Goal: Find specific page/section: Find specific page/section

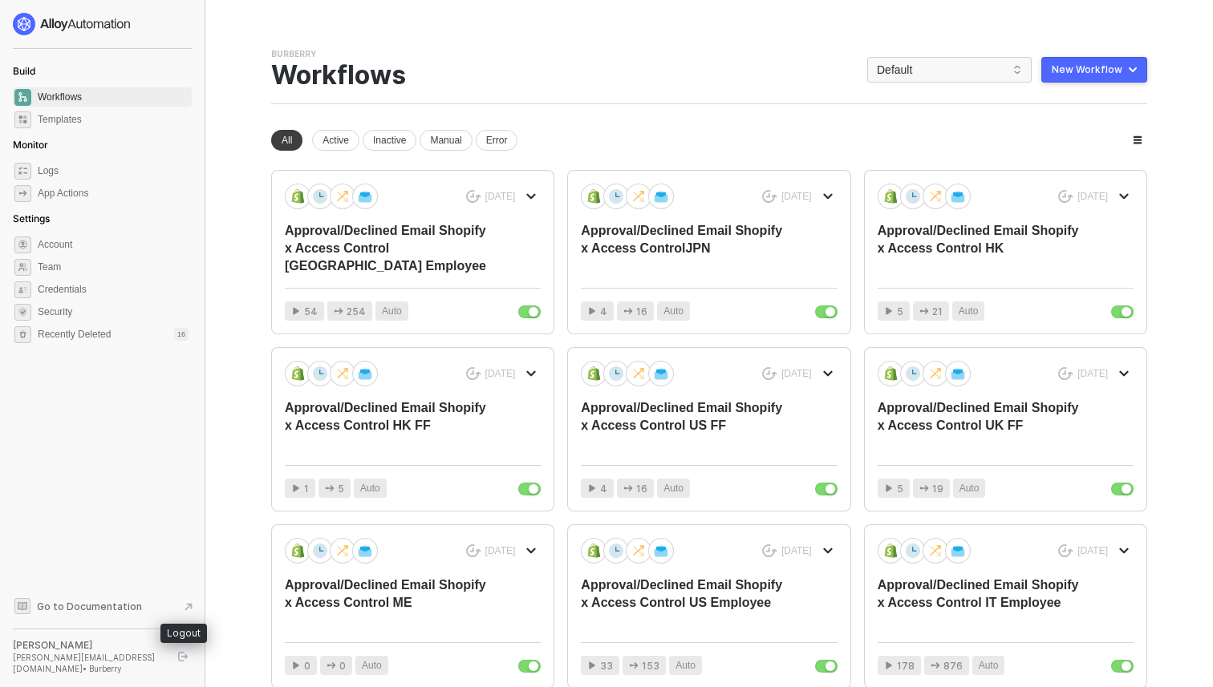
click at [179, 655] on button "button" at bounding box center [182, 656] width 19 height 19
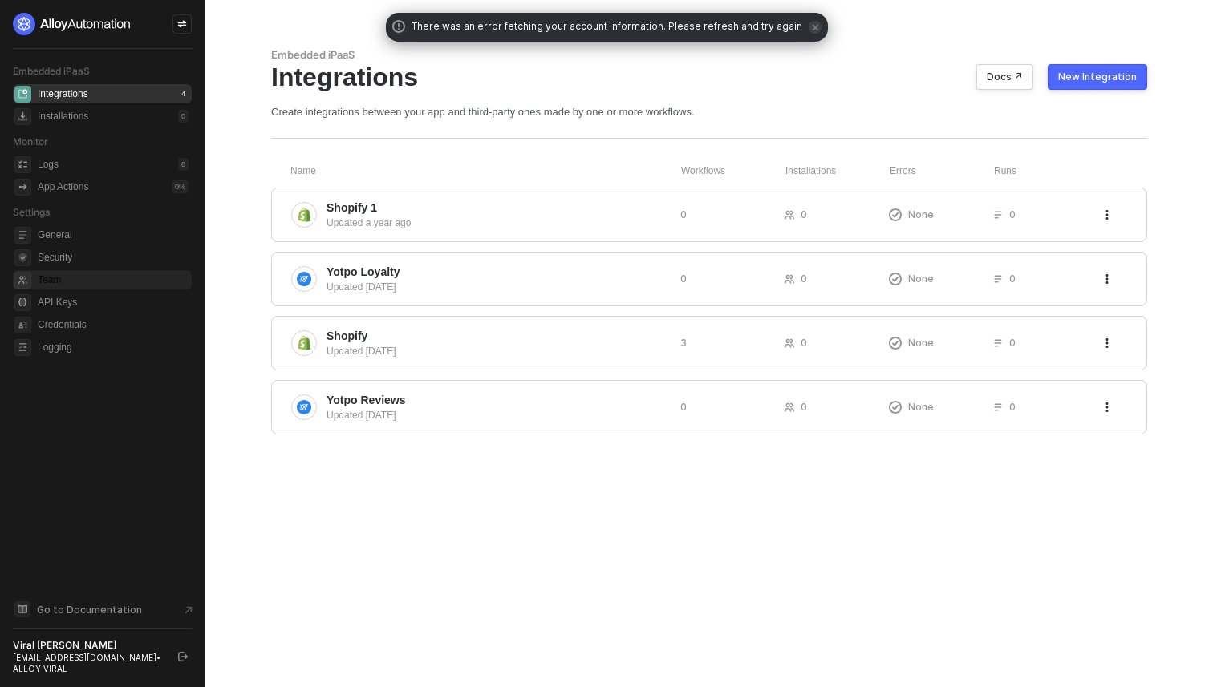
click at [83, 286] on span "Team" at bounding box center [113, 279] width 151 height 19
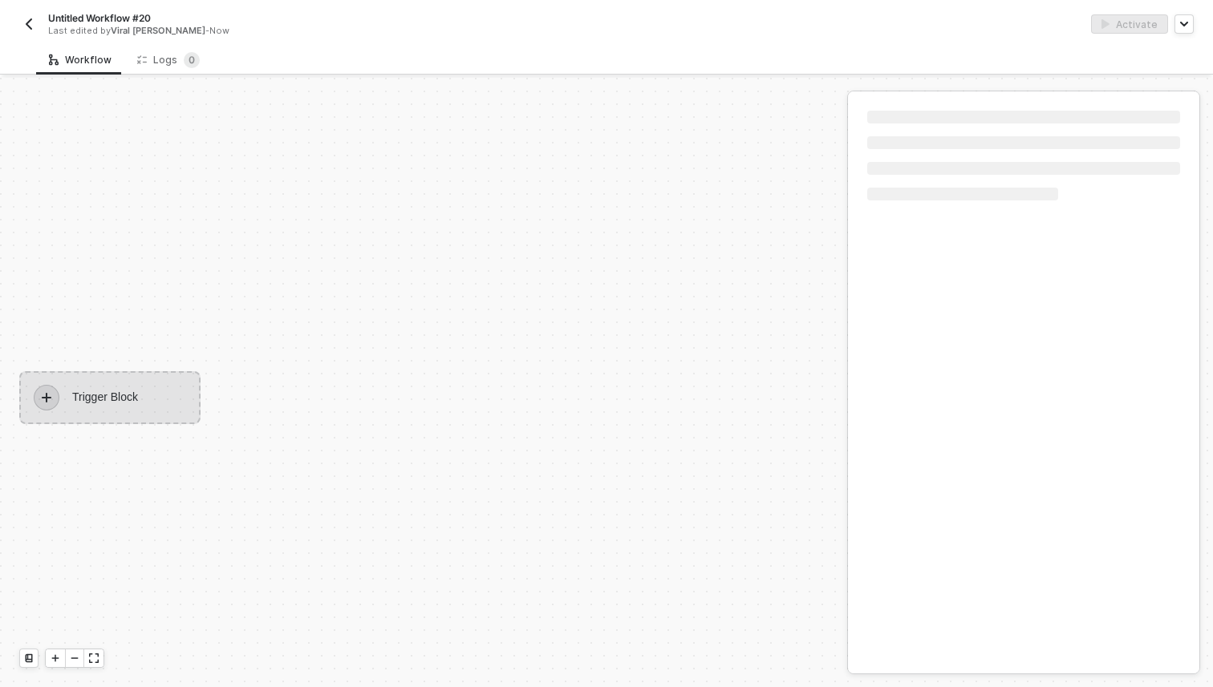
scroll to position [30, 0]
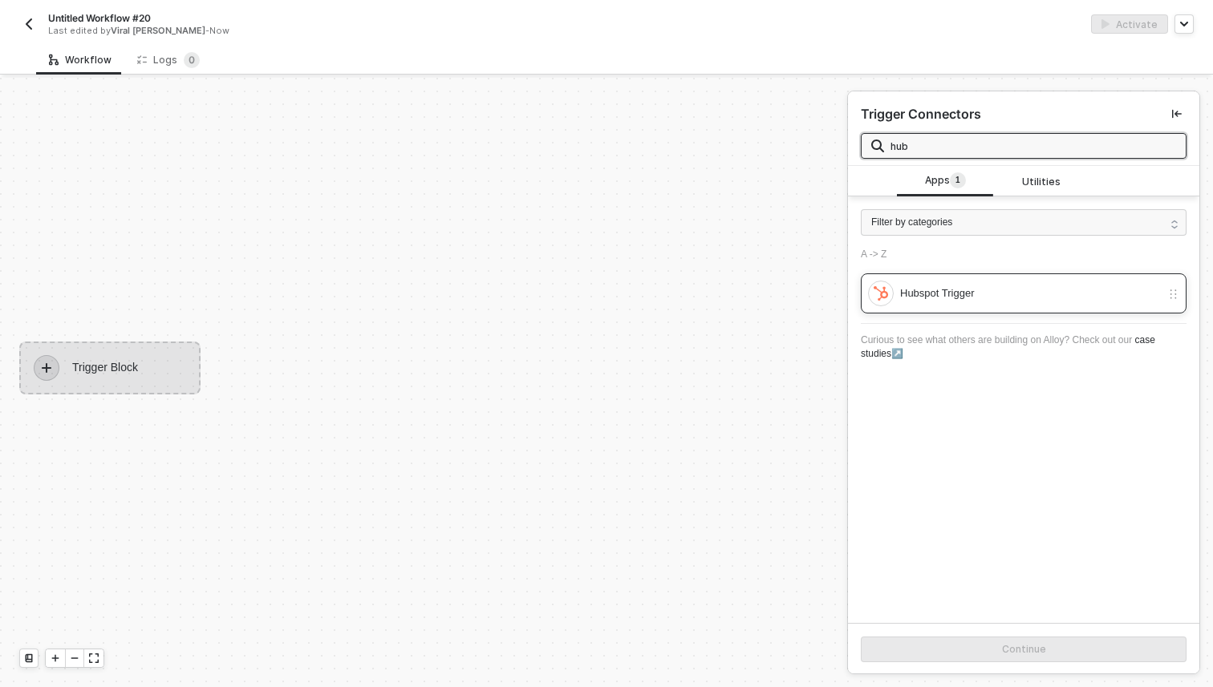
type input "hub"
click at [1011, 292] on div "Hubspot Trigger" at bounding box center [1030, 294] width 261 height 18
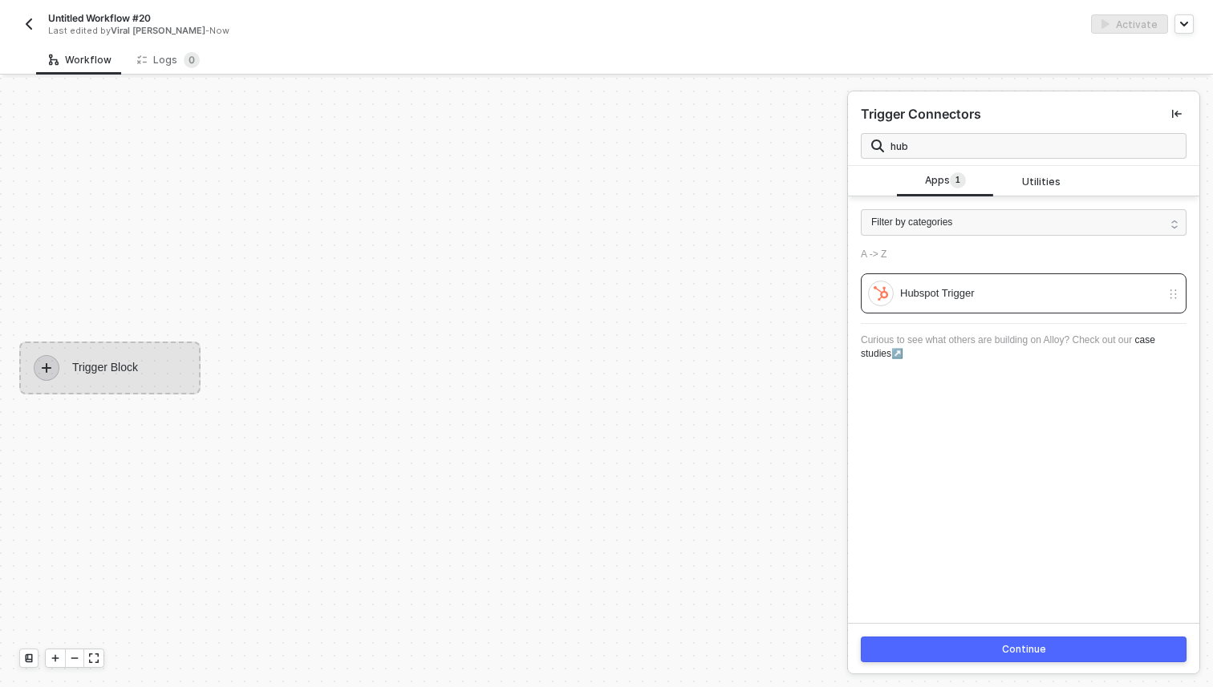
click at [932, 646] on button "Continue" at bounding box center [1024, 650] width 326 height 26
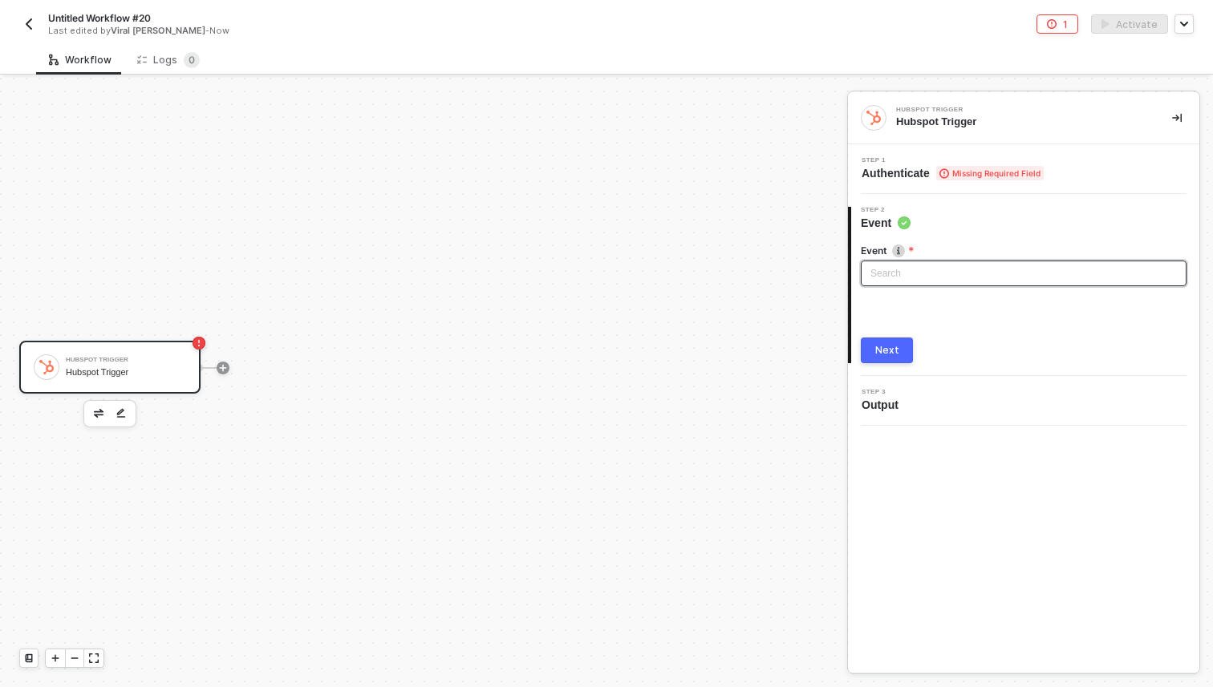
click at [961, 271] on input "search" at bounding box center [1023, 273] width 306 height 24
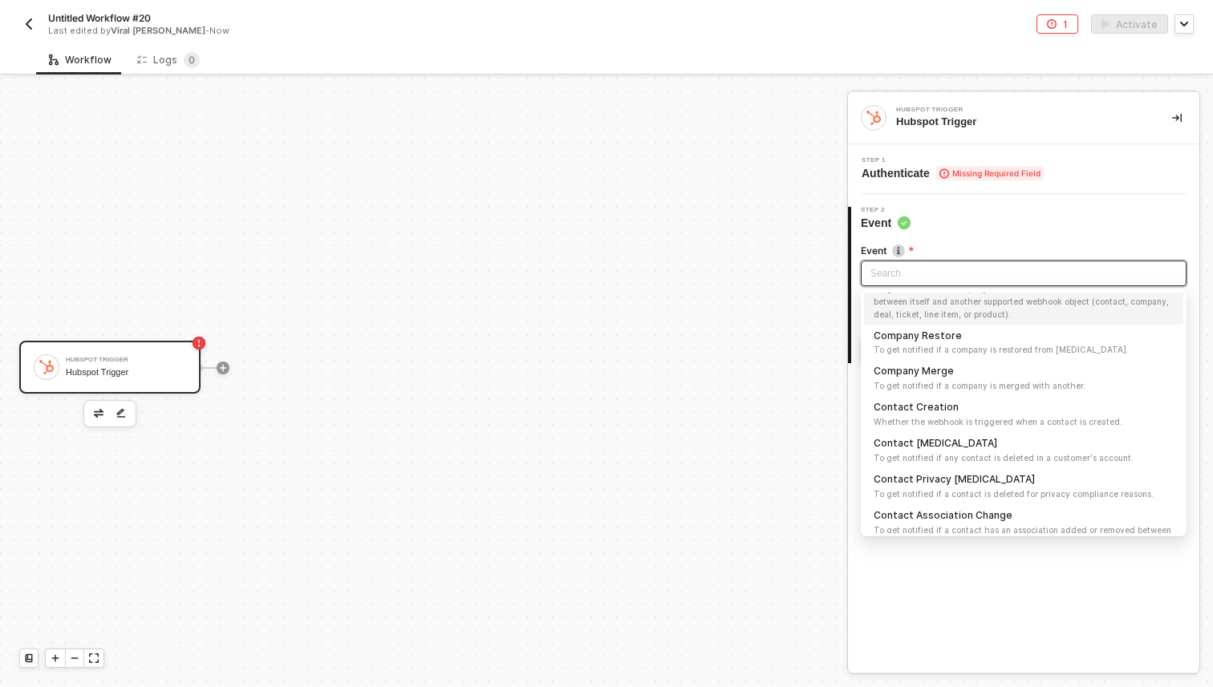
scroll to position [101, 0]
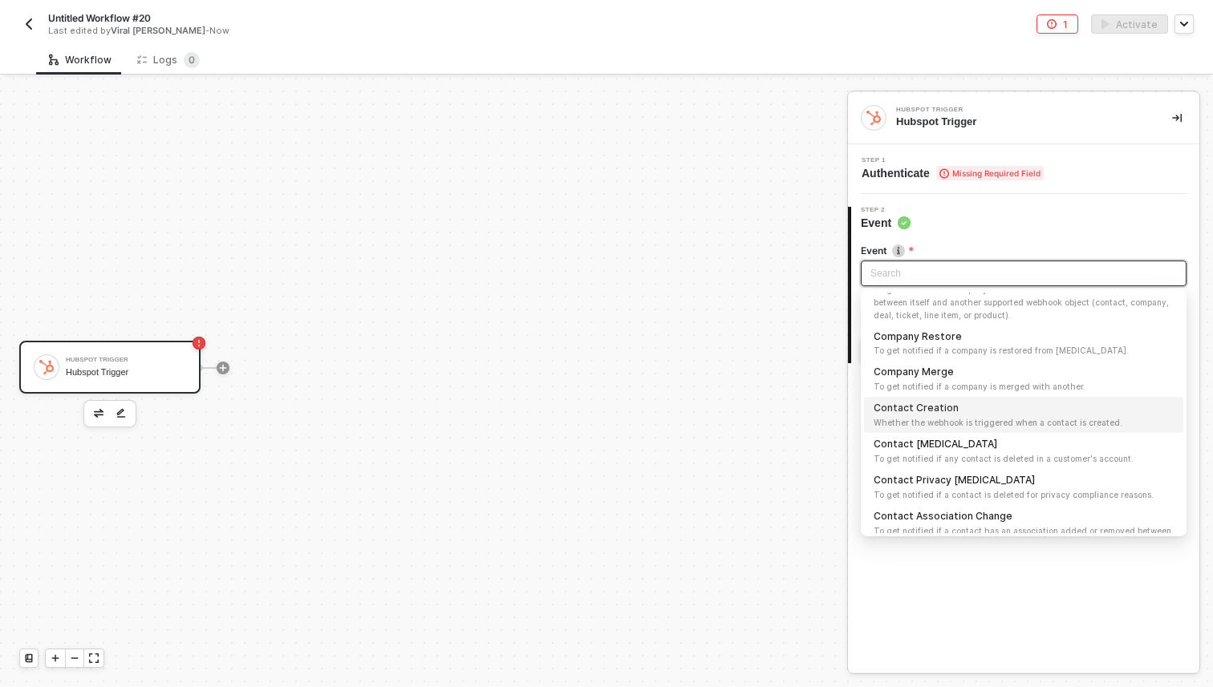
click at [931, 416] on span "Whether the webhook is triggered when a contact is created." at bounding box center [1023, 422] width 300 height 13
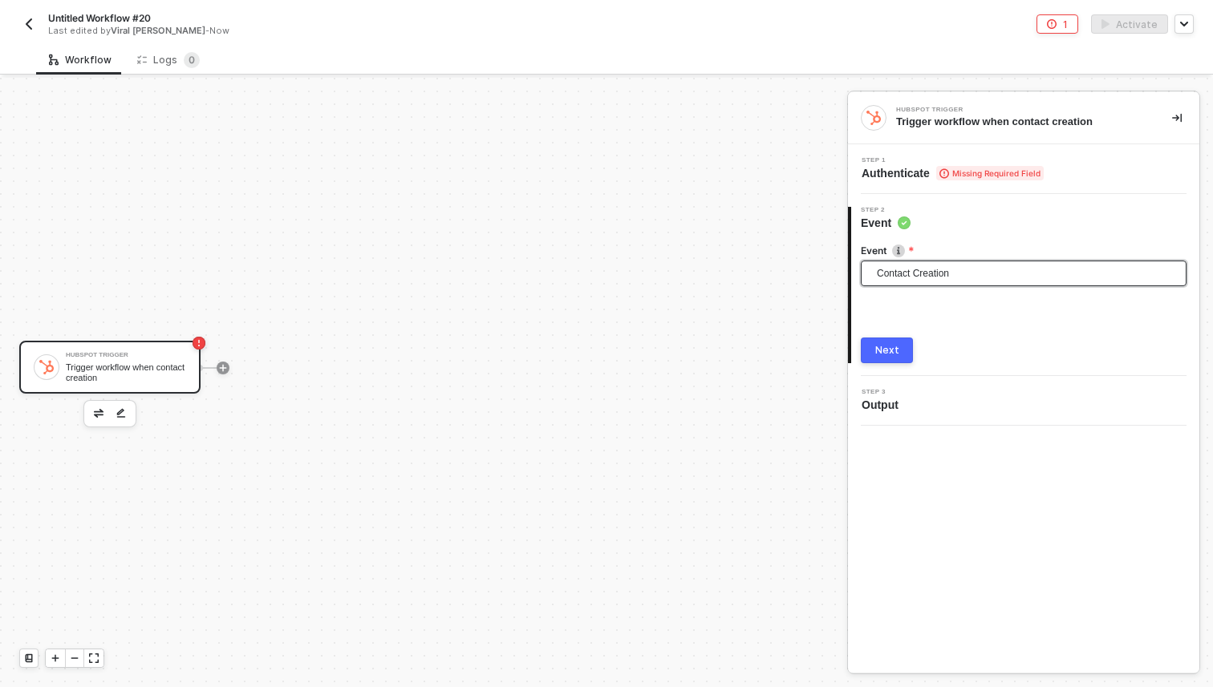
click at [895, 349] on div "Next" at bounding box center [887, 350] width 24 height 13
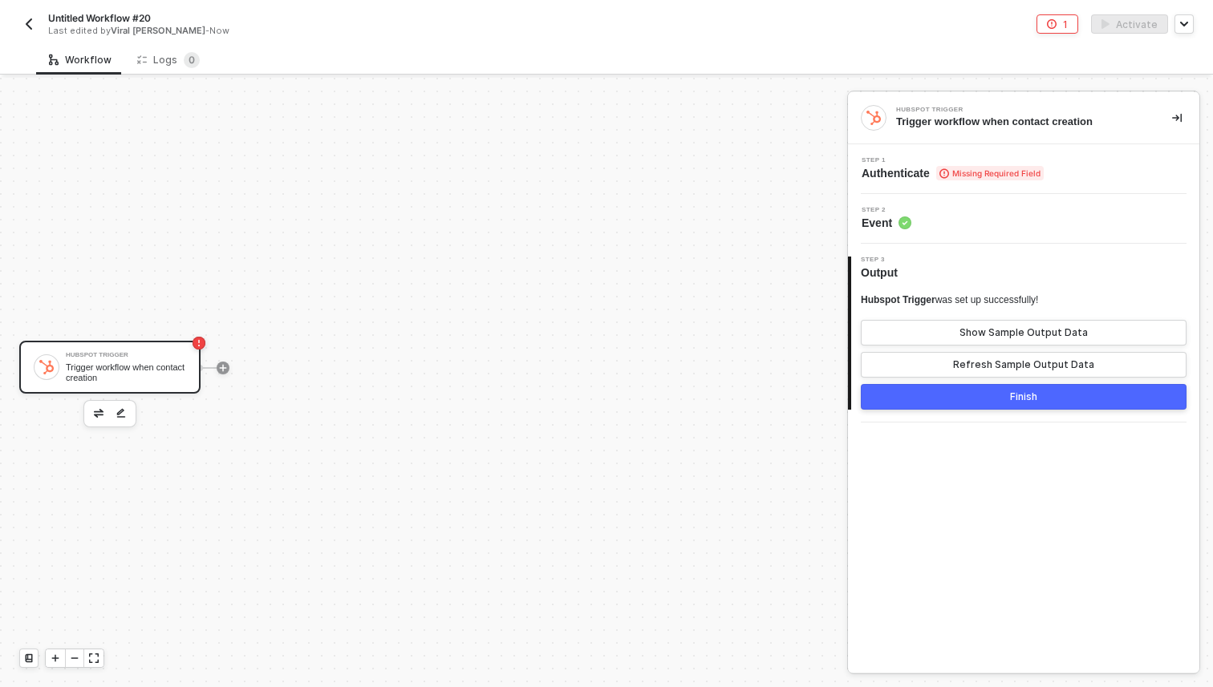
click at [229, 362] on div at bounding box center [223, 368] width 13 height 13
click at [228, 362] on div at bounding box center [223, 368] width 13 height 13
click at [221, 367] on icon "icon-play" at bounding box center [223, 367] width 7 height 7
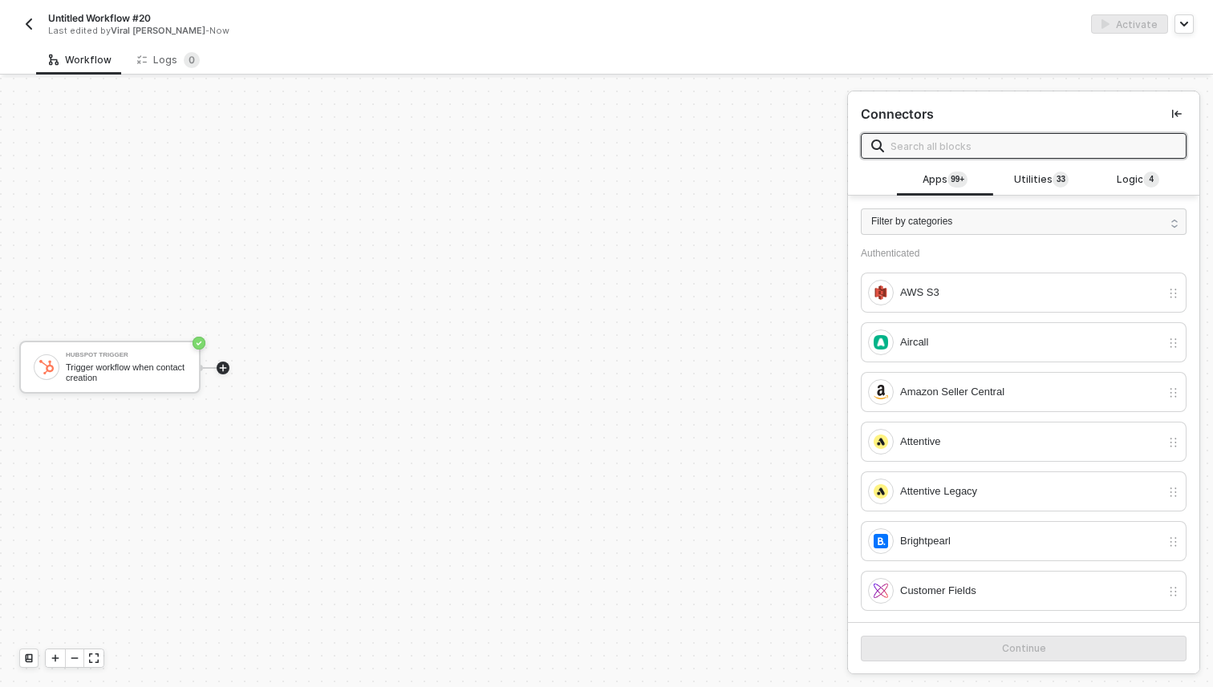
click at [1019, 144] on input "text" at bounding box center [1033, 146] width 286 height 18
click at [131, 359] on div "Hubspot Trigger Trigger workflow when contact creation" at bounding box center [126, 367] width 120 height 30
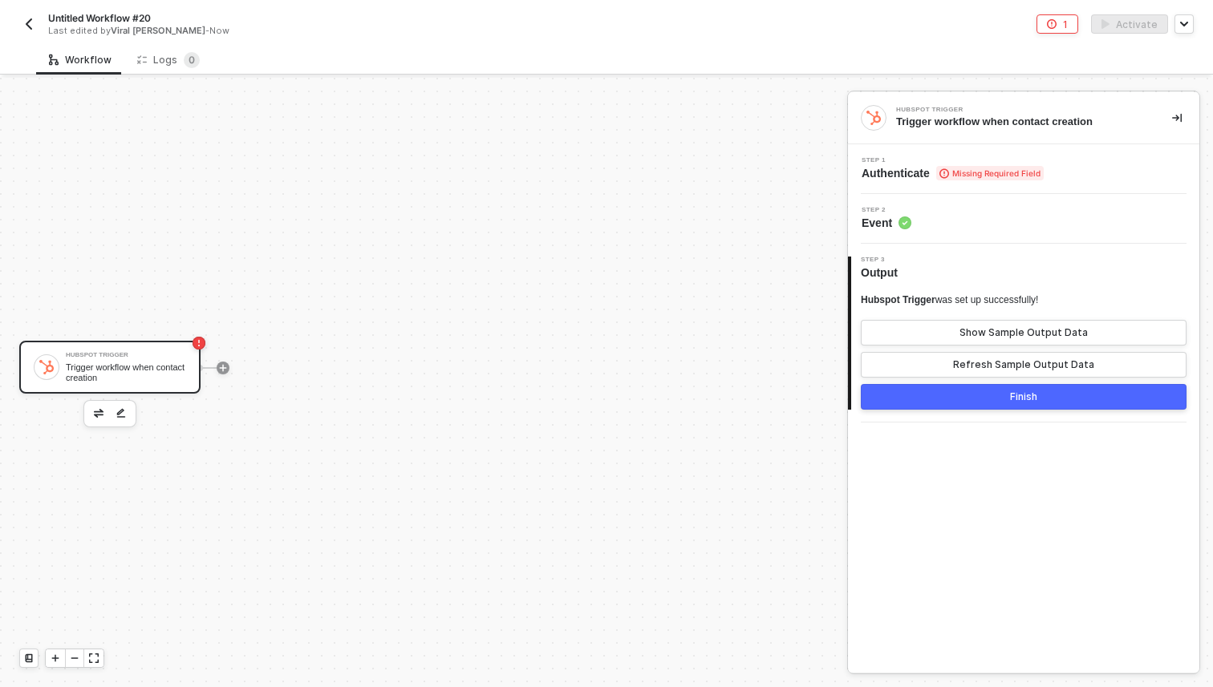
click at [926, 177] on span "Authenticate Missing Required Field" at bounding box center [952, 173] width 182 height 16
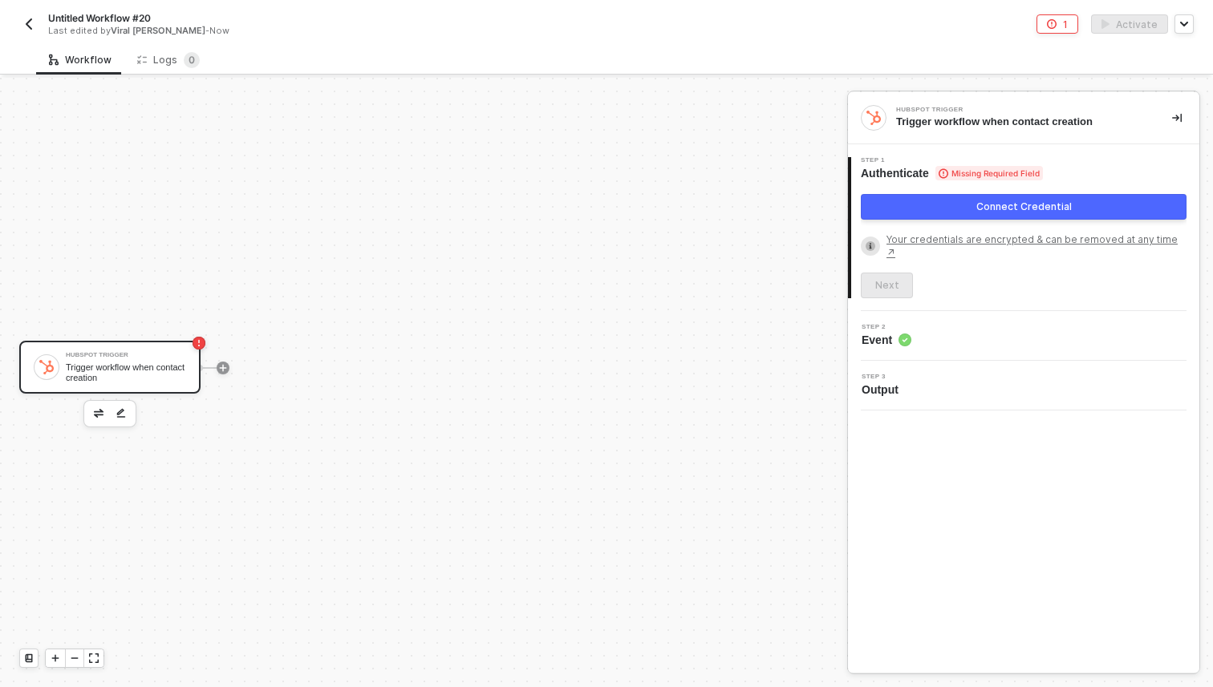
click at [948, 212] on button "Connect Credential" at bounding box center [1024, 207] width 326 height 26
click at [913, 209] on button "Connect Credential" at bounding box center [1024, 207] width 326 height 26
